Goal: Task Accomplishment & Management: Use online tool/utility

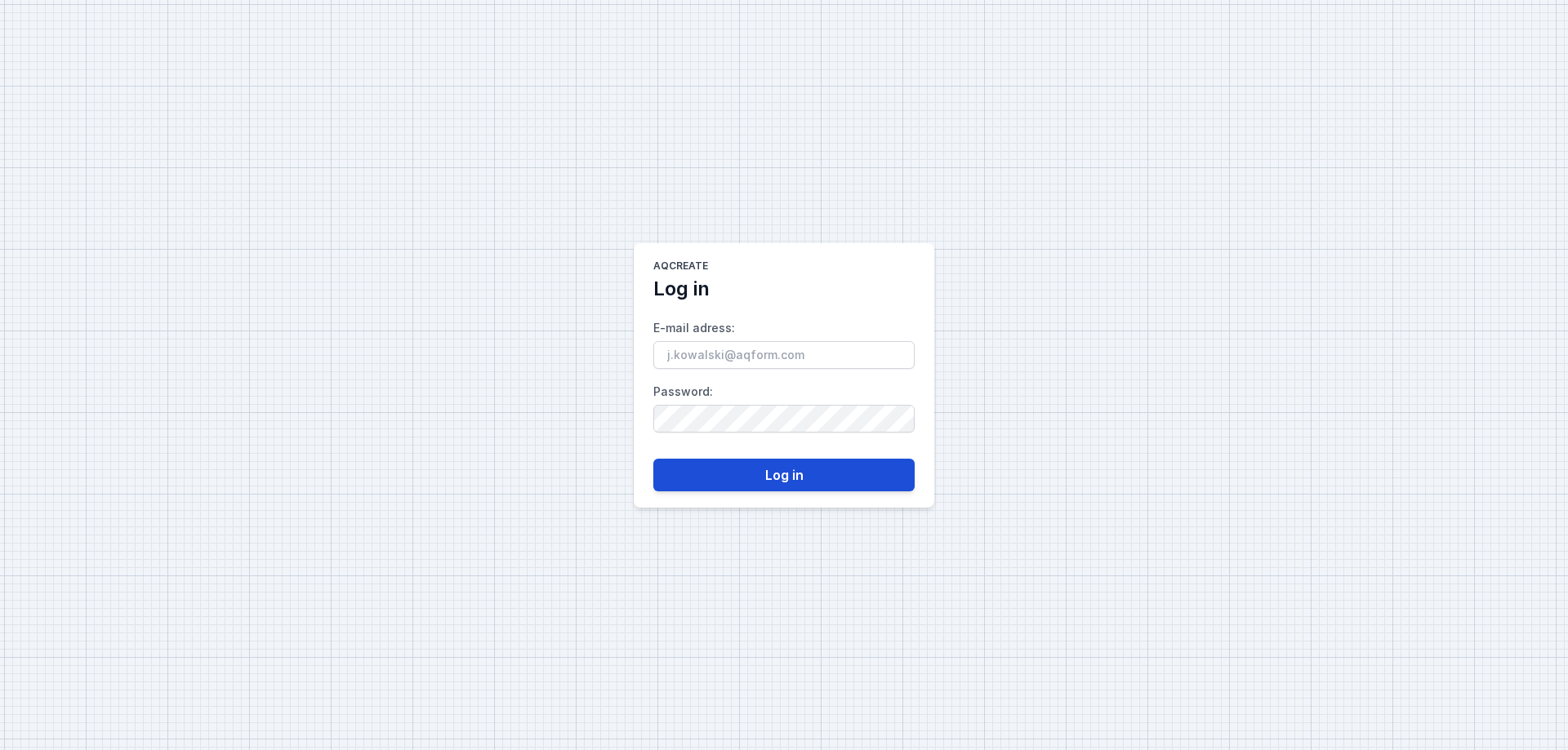
type input "[EMAIL_ADDRESS][PERSON_NAME][PERSON_NAME][DOMAIN_NAME]"
click at [796, 475] on button "Log in" at bounding box center [783, 475] width 261 height 33
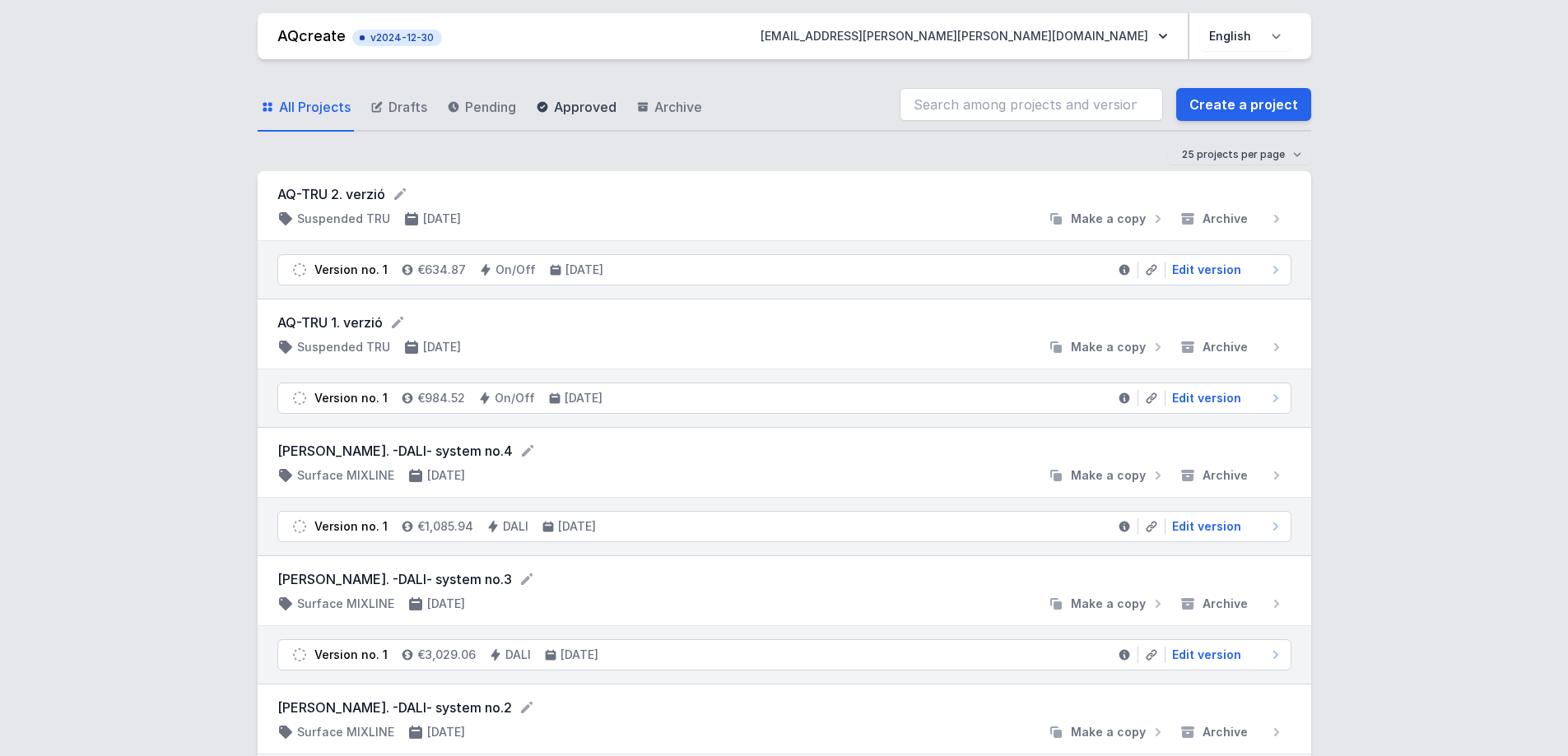
click at [554, 111] on span "Approved" at bounding box center [585, 107] width 62 height 20
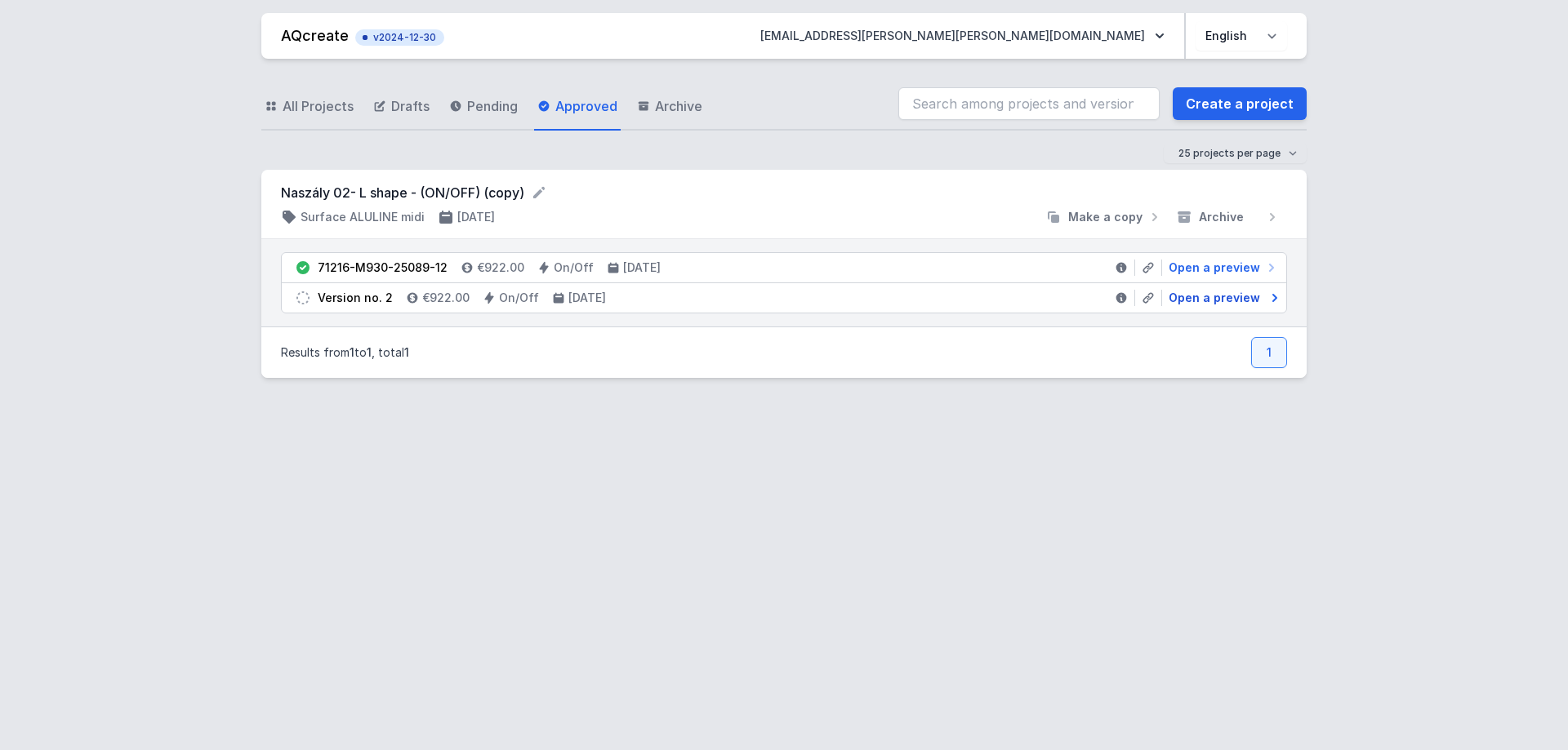
click at [1277, 301] on icon at bounding box center [1275, 298] width 16 height 16
select select "3000"
select select "2"
